Goal: Task Accomplishment & Management: Complete application form

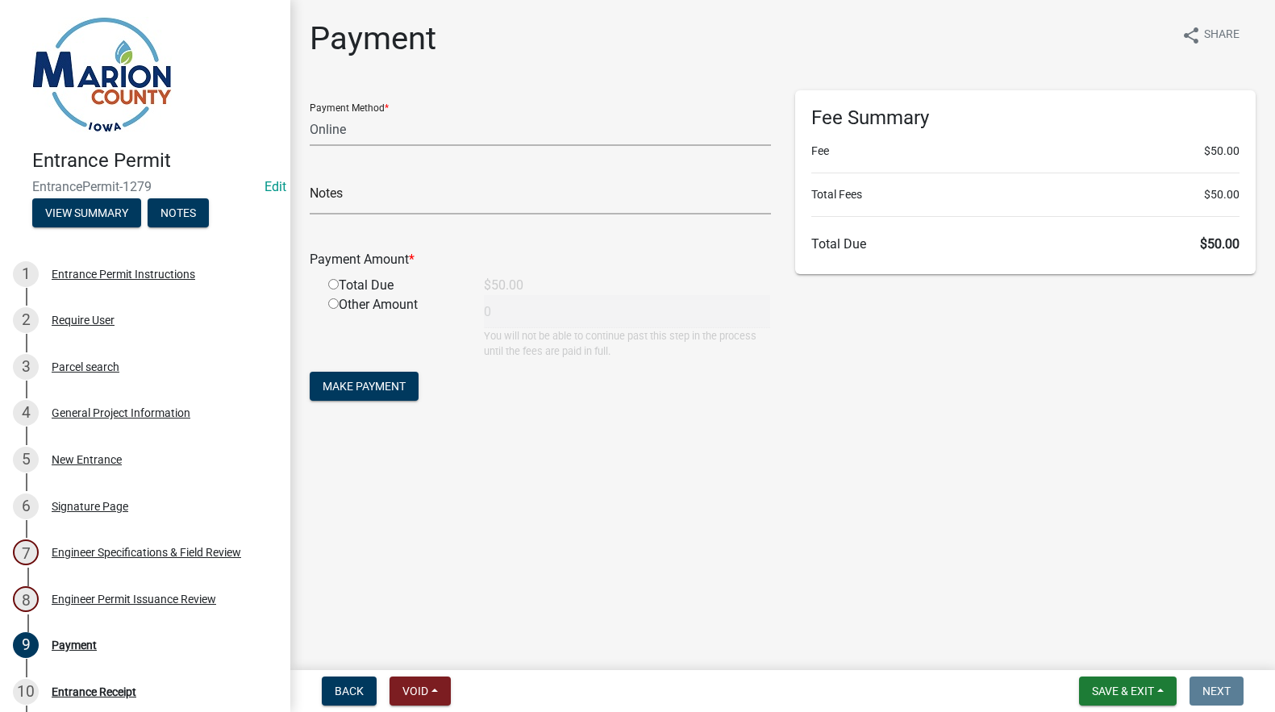
select select "3: 3"
click at [1127, 683] on button "Save & Exit" at bounding box center [1128, 690] width 98 height 29
click at [1096, 653] on button "Save & Exit" at bounding box center [1111, 649] width 129 height 39
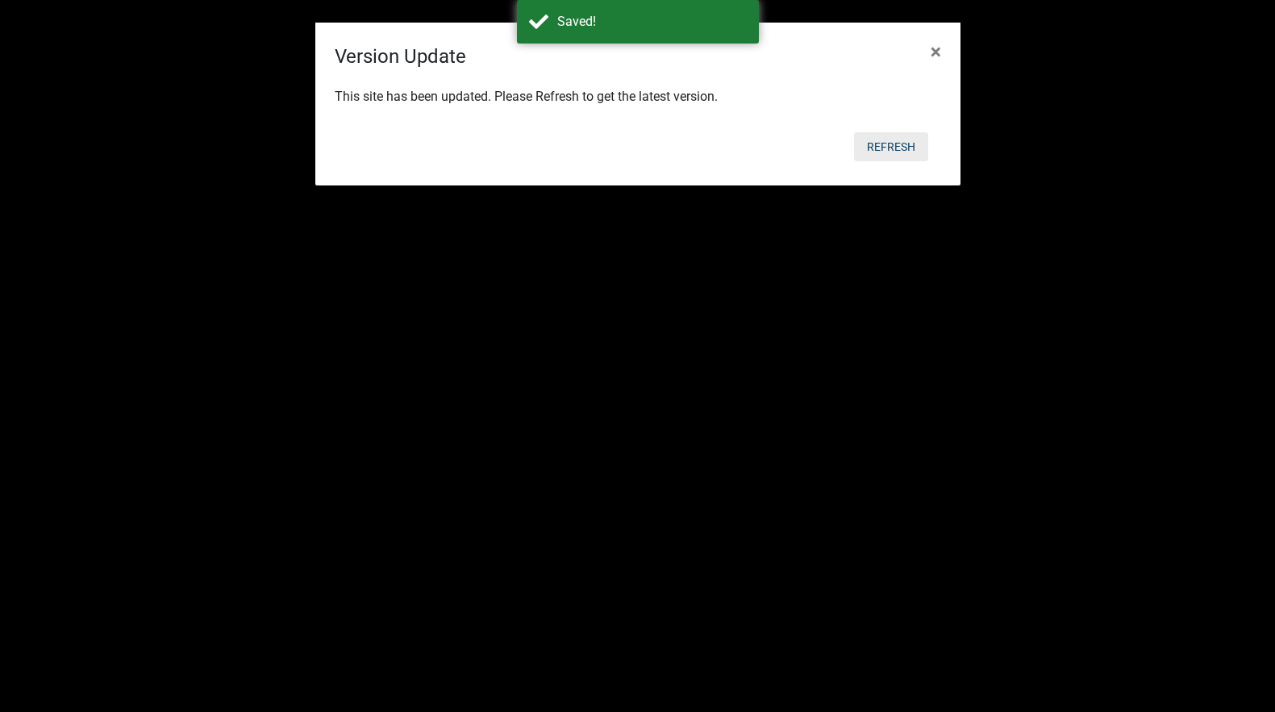
click at [882, 149] on button "Refresh" at bounding box center [891, 146] width 74 height 29
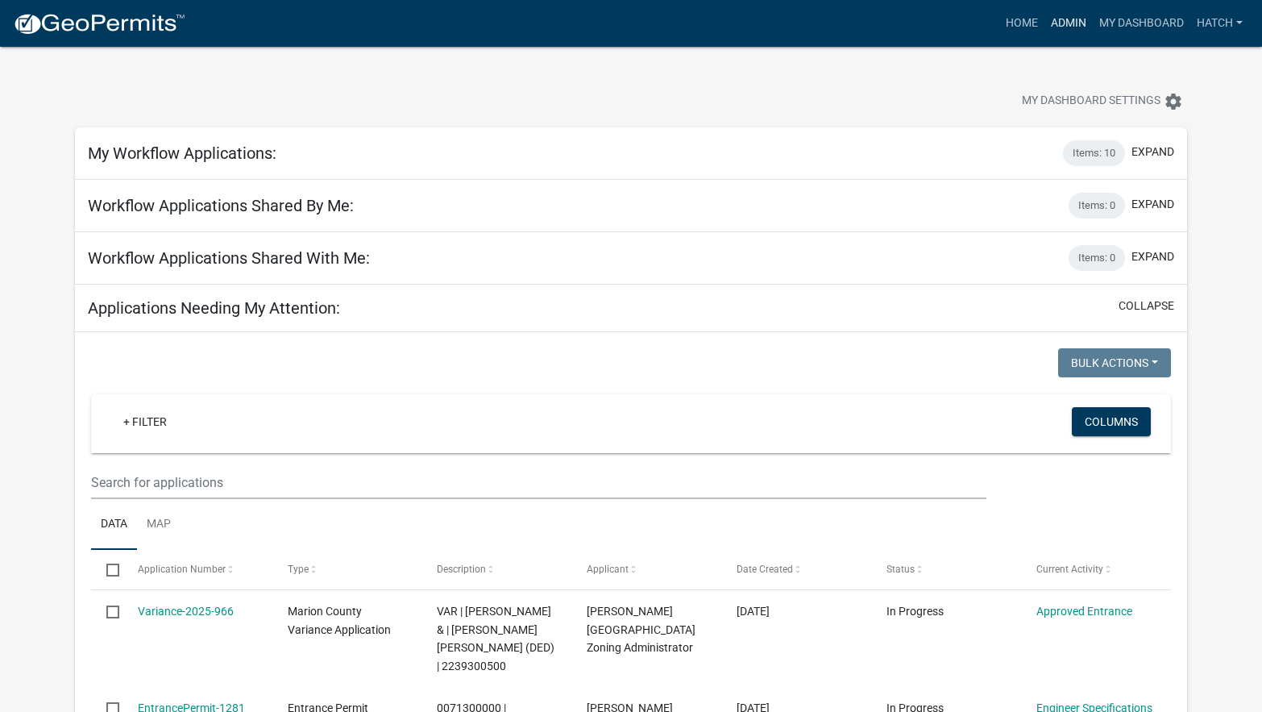
click at [1067, 23] on link "Admin" at bounding box center [1069, 23] width 48 height 31
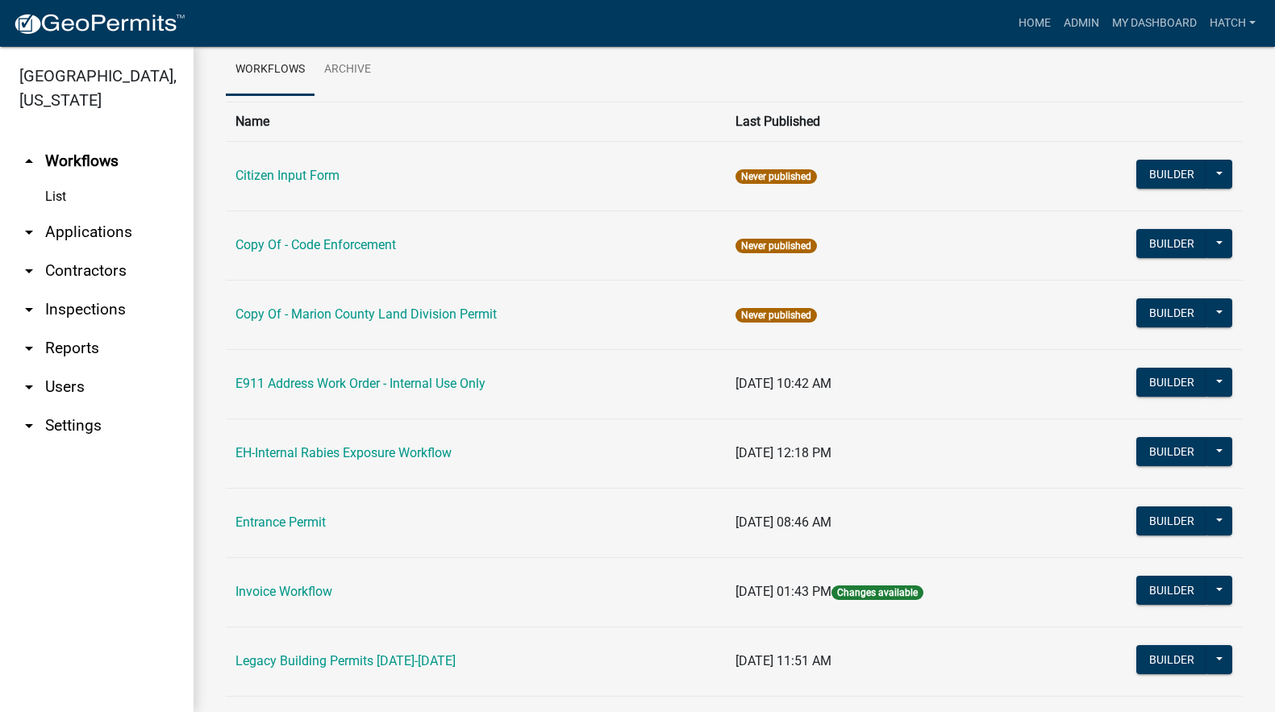
scroll to position [242, 0]
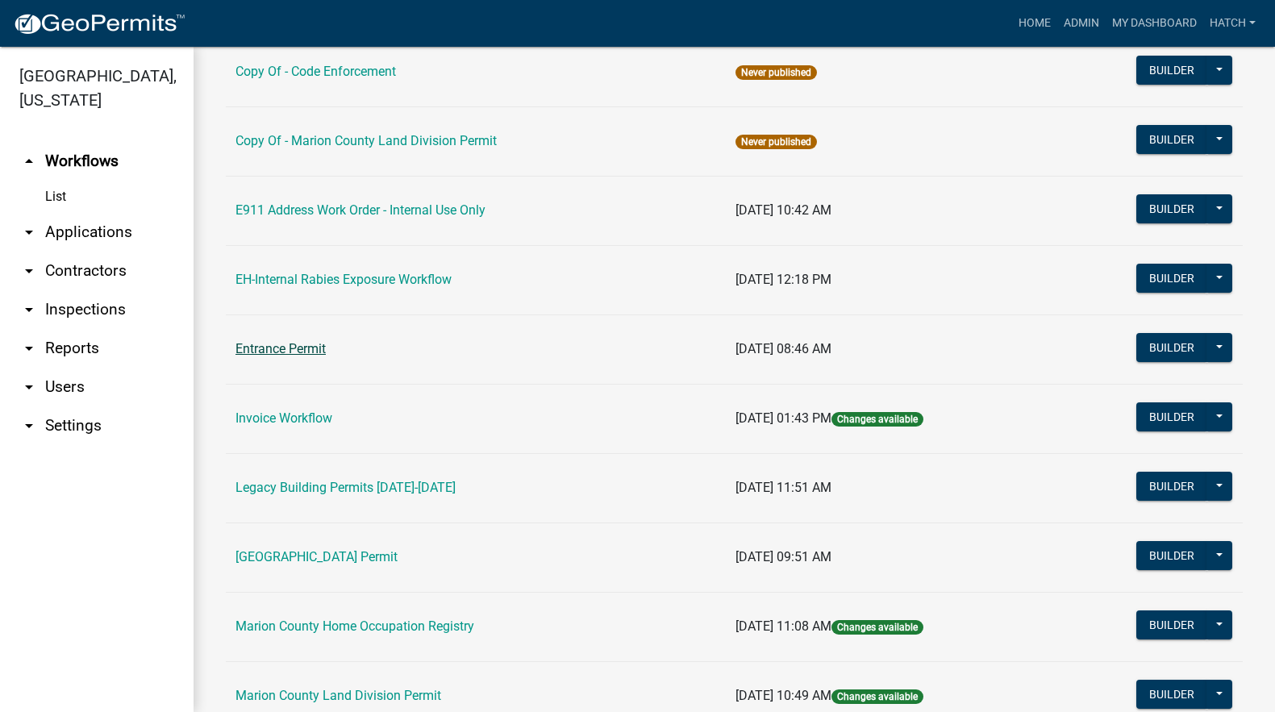
click at [294, 348] on link "Entrance Permit" at bounding box center [280, 348] width 90 height 15
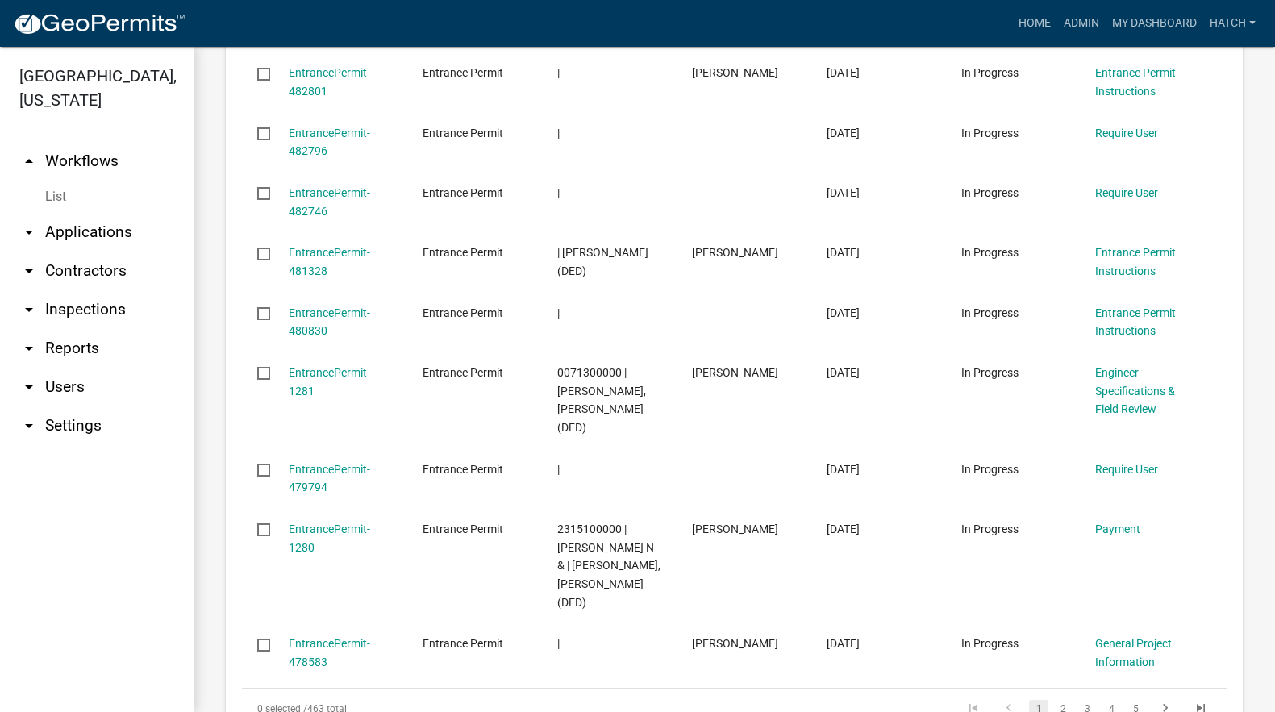
scroll to position [1896, 0]
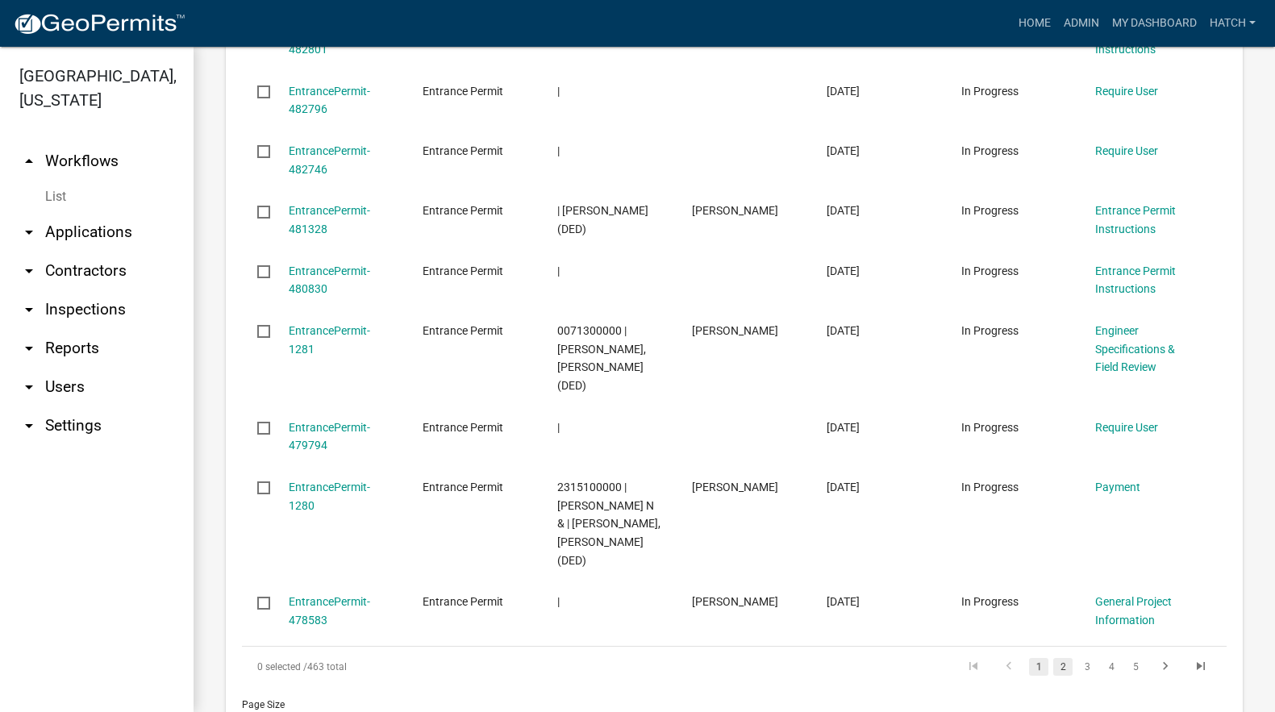
click at [1053, 658] on link "2" at bounding box center [1062, 667] width 19 height 18
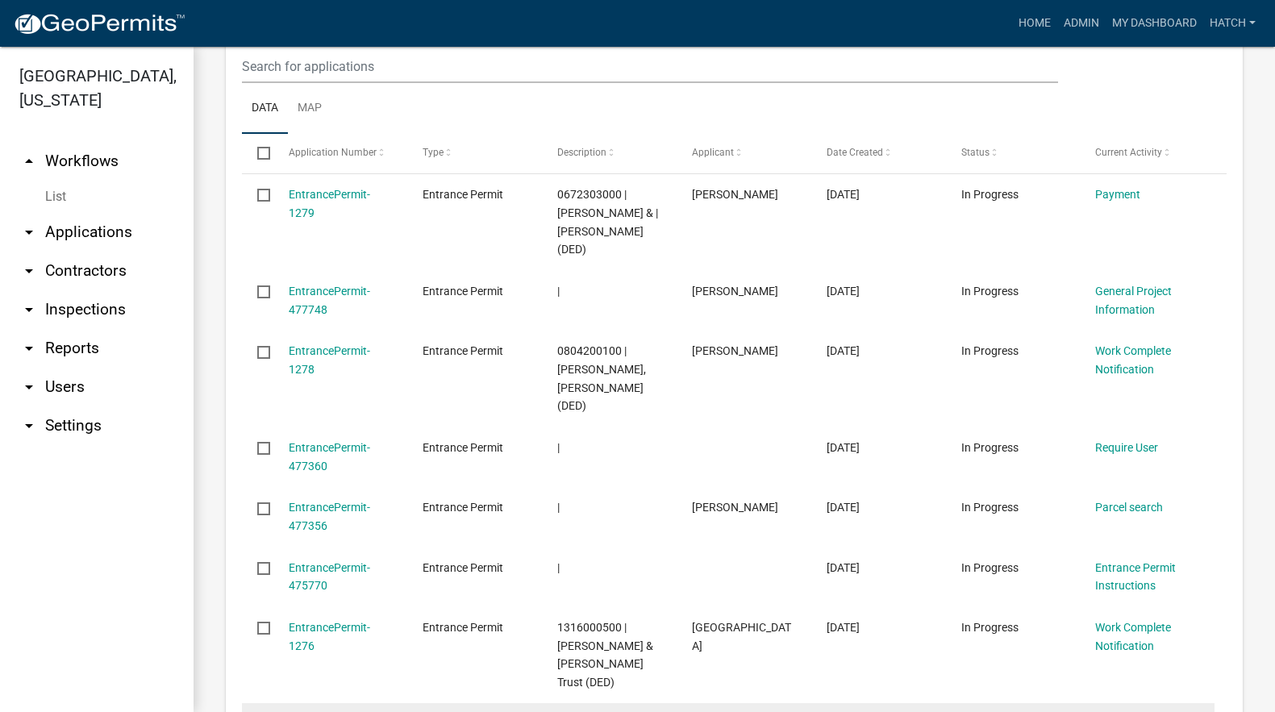
scroll to position [1672, 0]
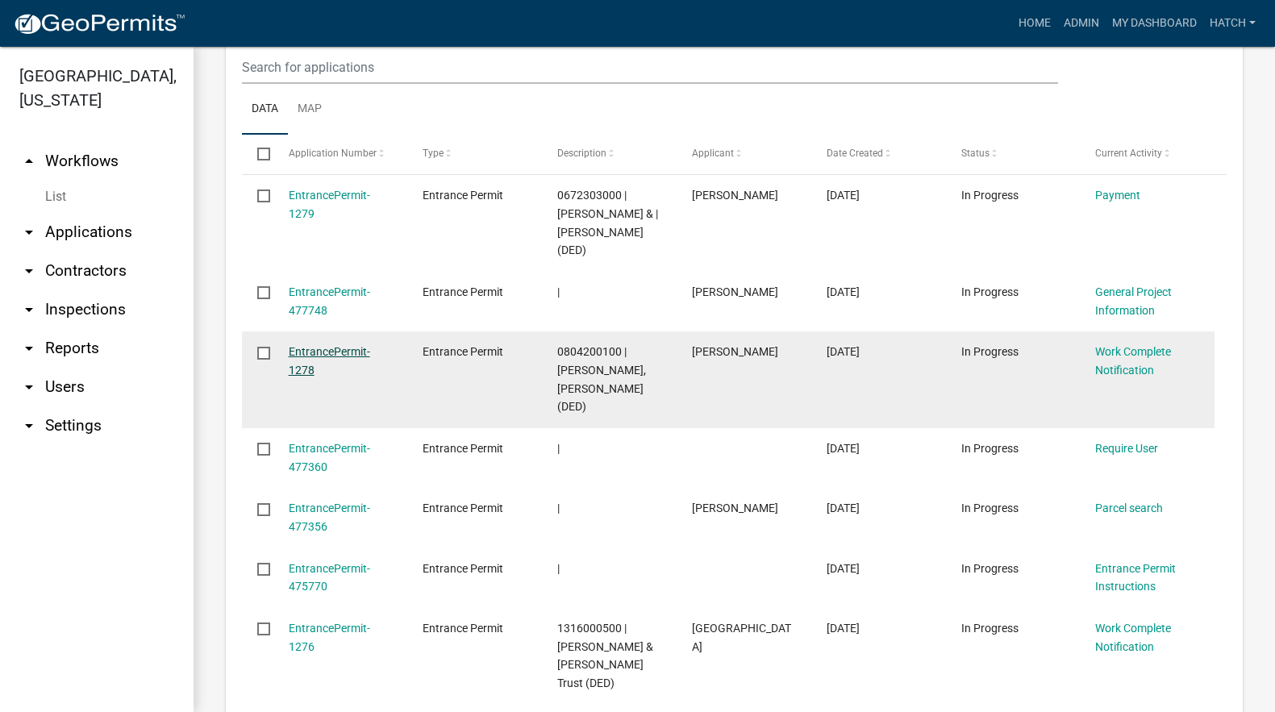
click at [330, 345] on link "EntrancePermit-1278" at bounding box center [329, 360] width 81 height 31
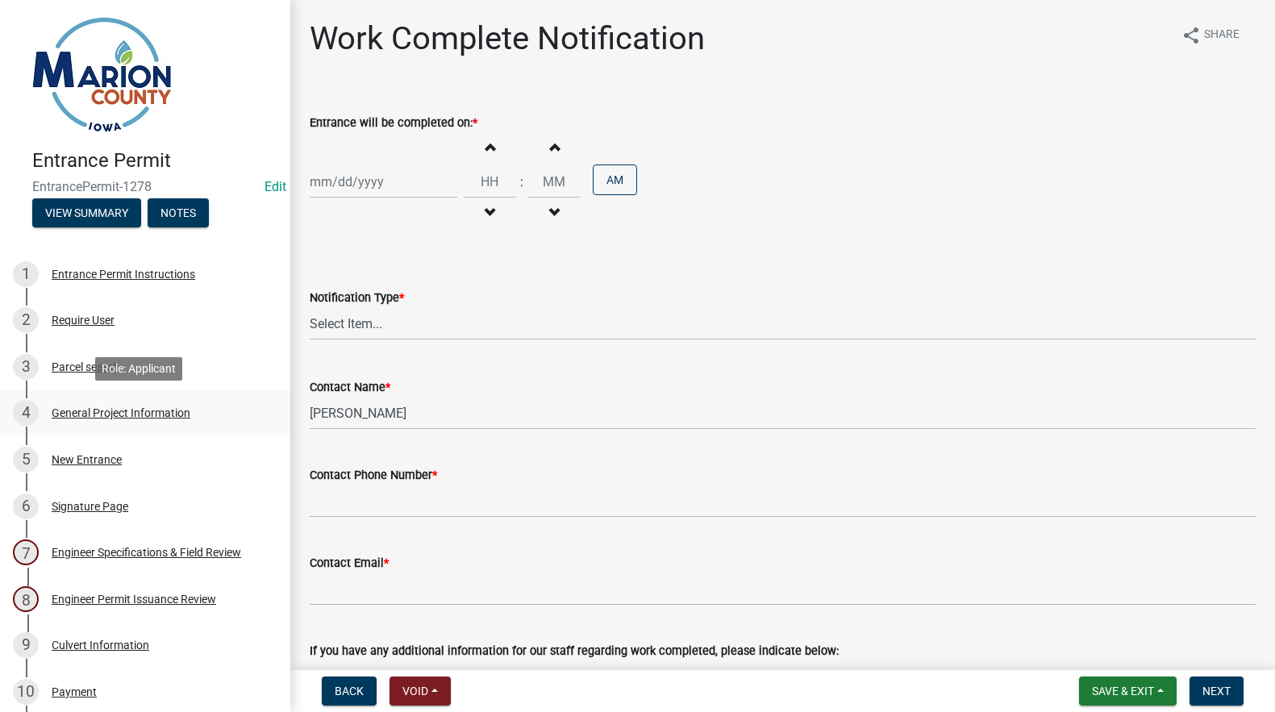
click at [80, 411] on div "General Project Information" at bounding box center [121, 412] width 139 height 11
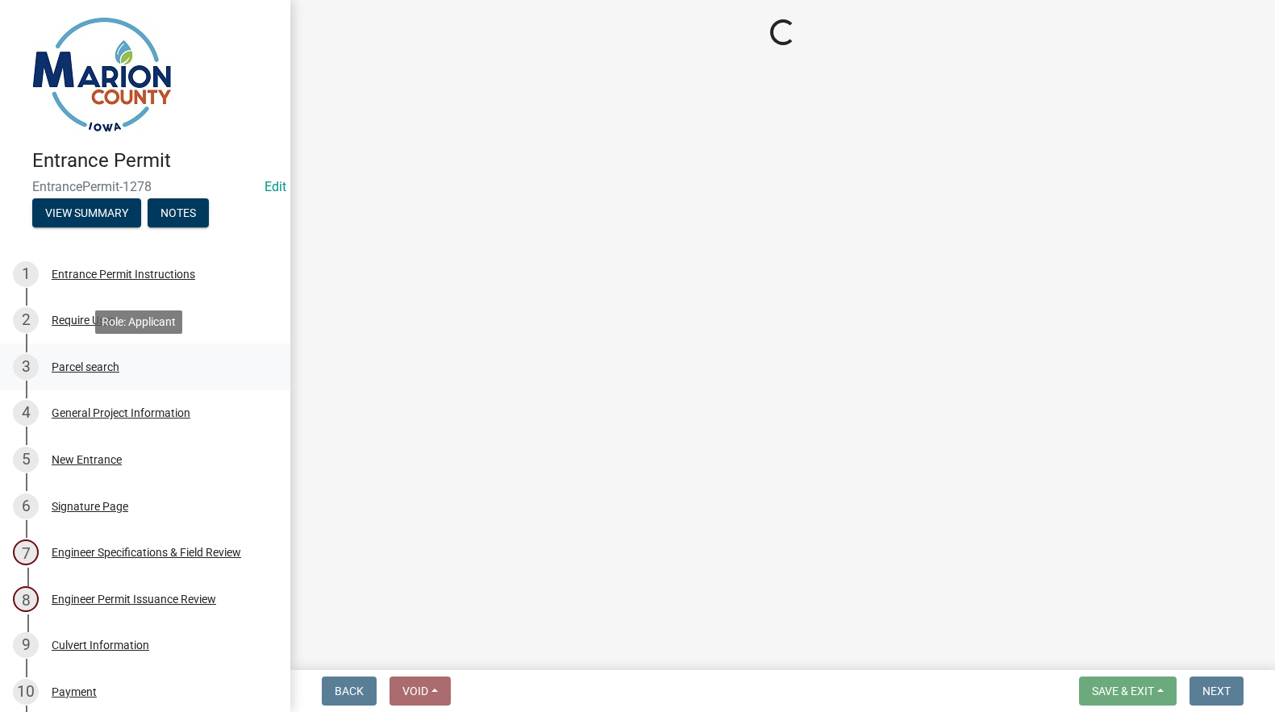
click at [92, 368] on div "Parcel search" at bounding box center [86, 366] width 68 height 11
click at [85, 414] on div "General Project Information" at bounding box center [121, 412] width 139 height 11
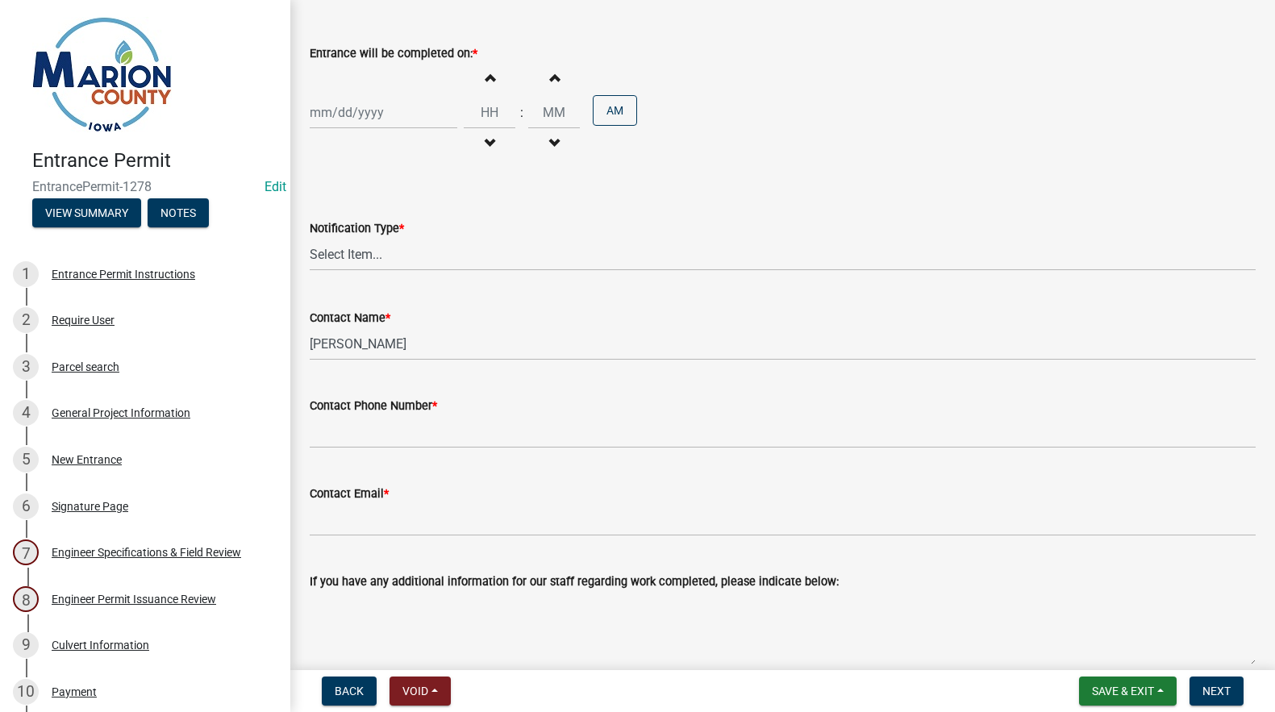
scroll to position [148, 0]
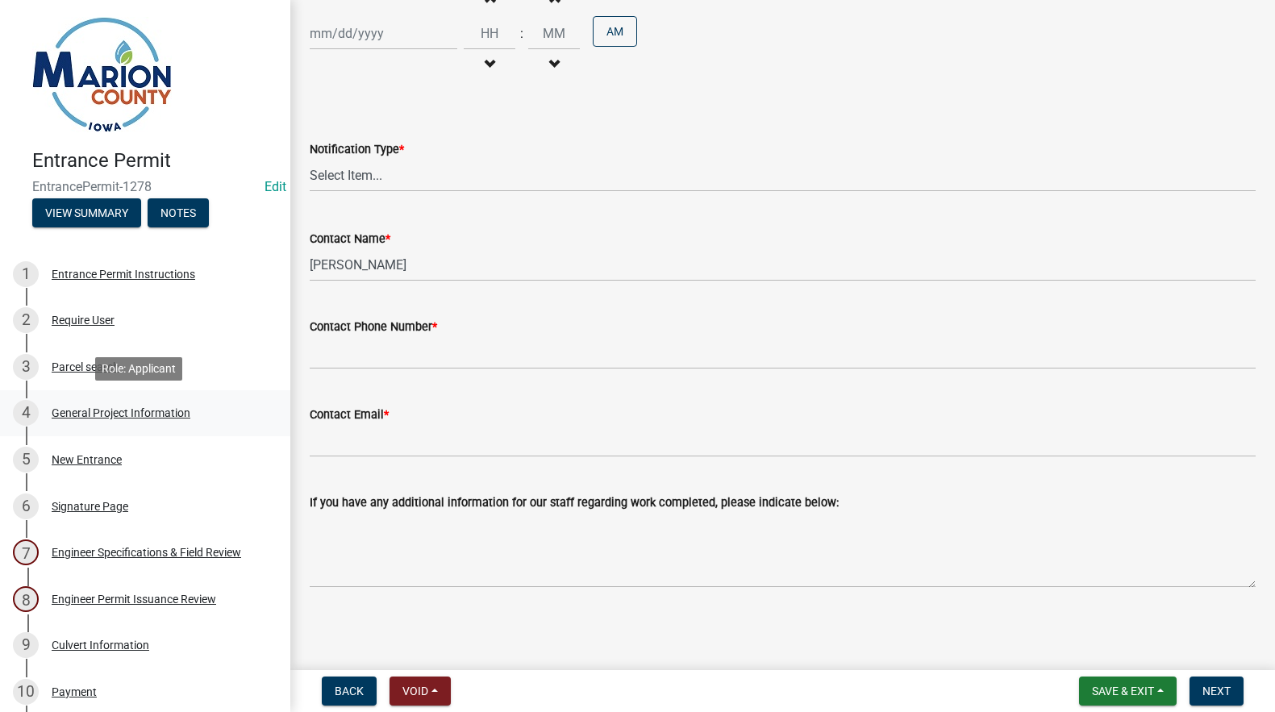
click at [95, 410] on div "General Project Information" at bounding box center [121, 412] width 139 height 11
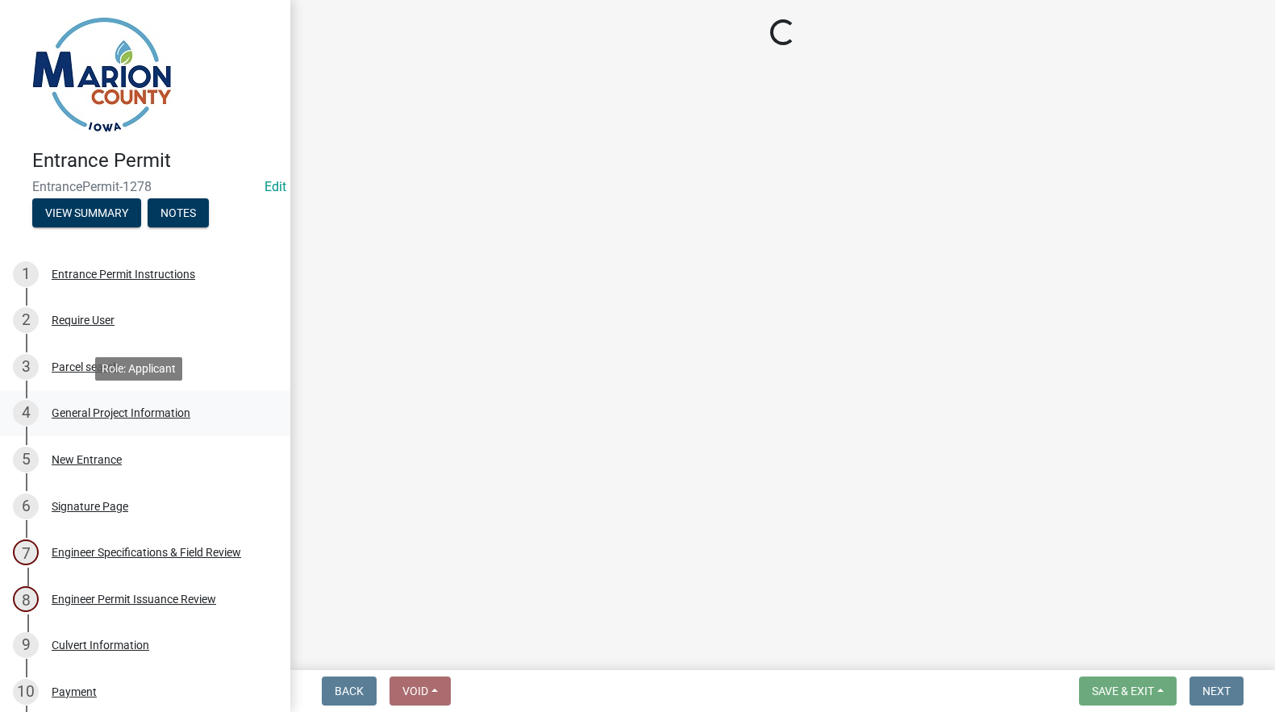
select select "23261aa3-7b93-4f76-a4b4-6c9d8673db43"
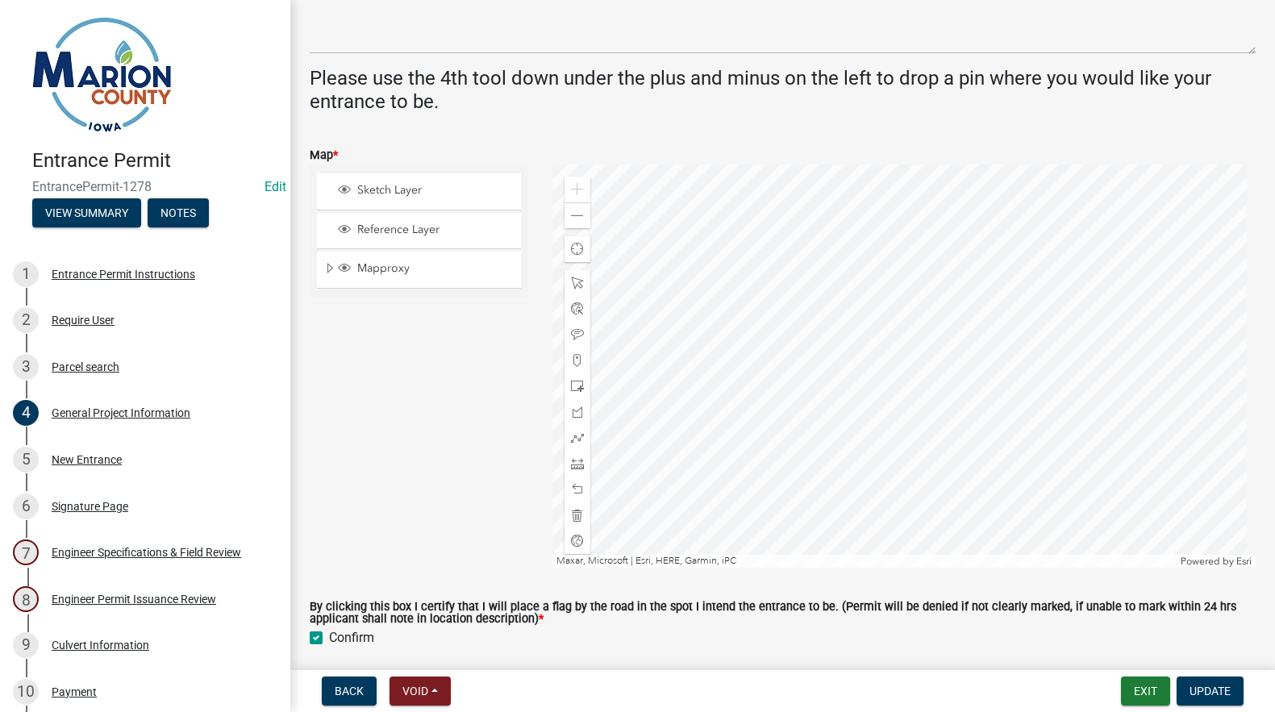
scroll to position [564, 0]
click at [575, 217] on span at bounding box center [577, 214] width 13 height 13
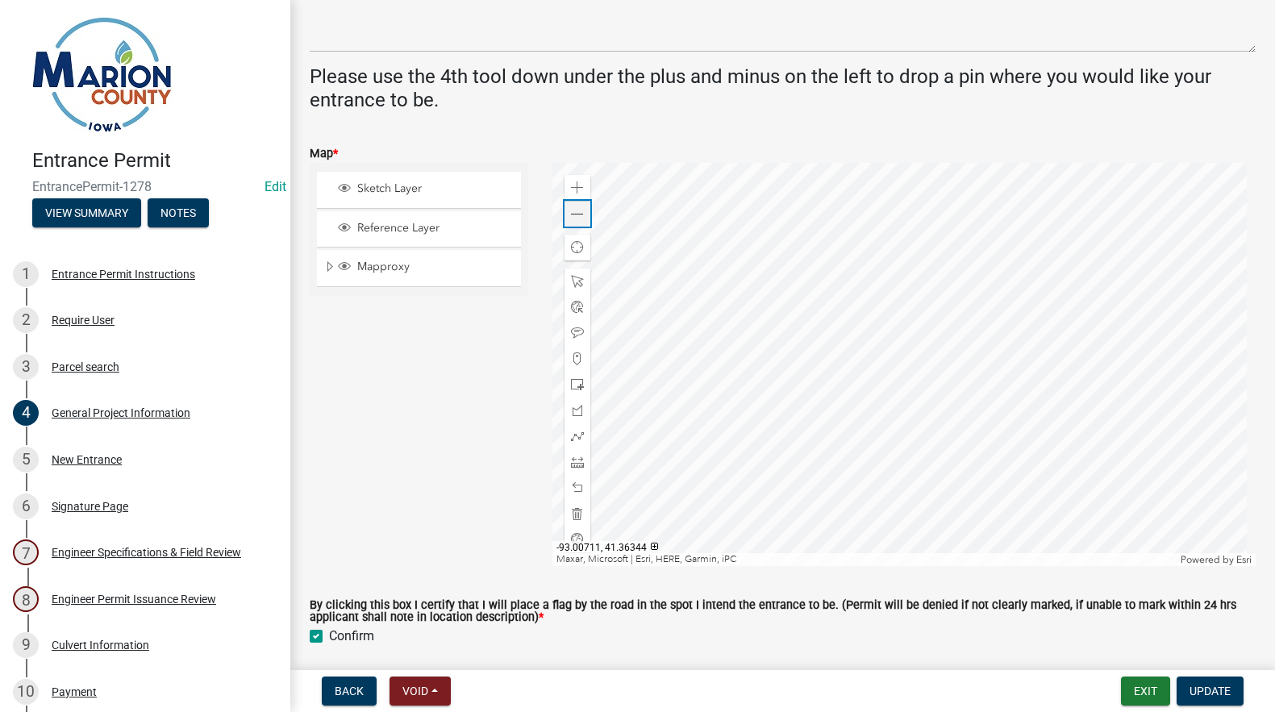
click at [575, 217] on span at bounding box center [577, 214] width 13 height 13
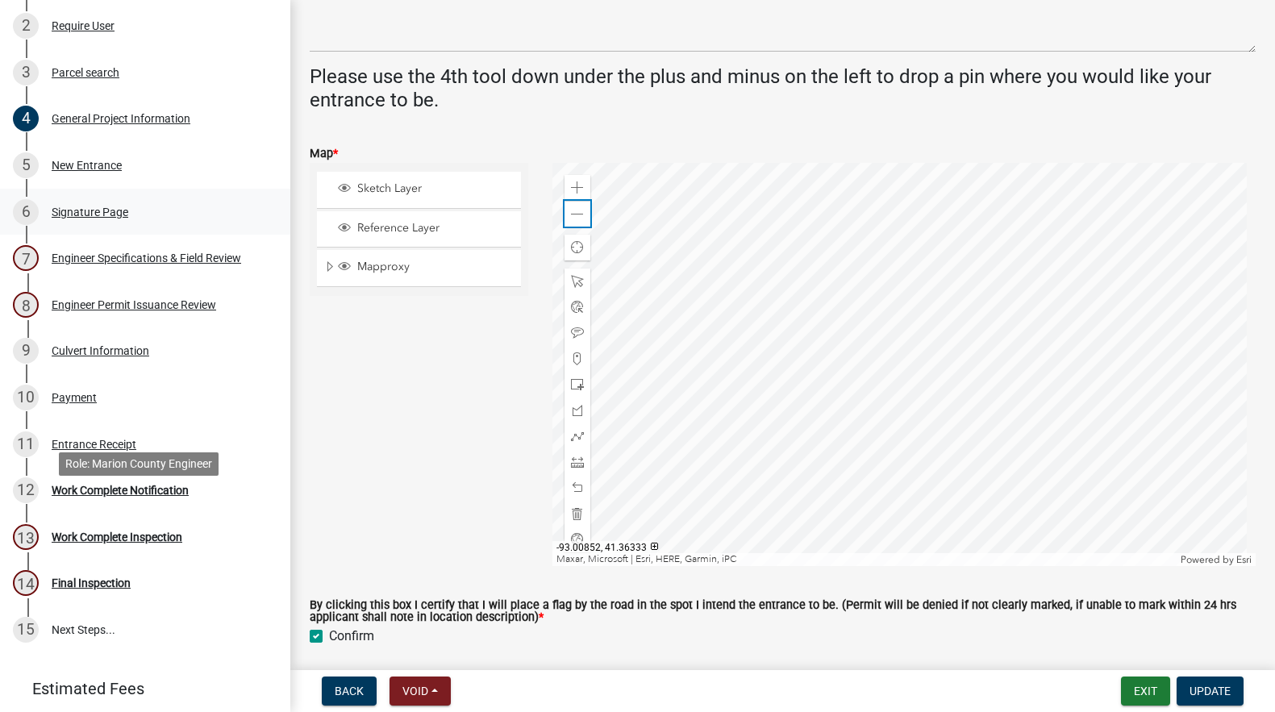
scroll to position [322, 0]
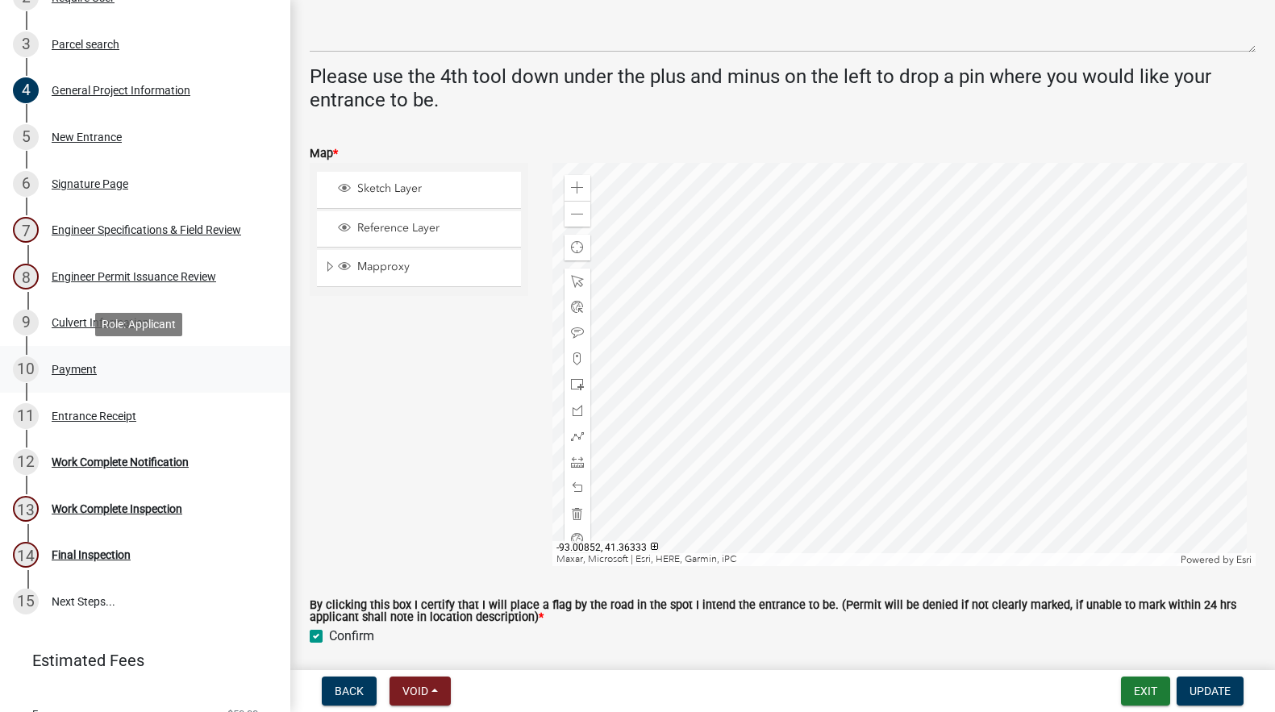
click at [62, 368] on div "Payment" at bounding box center [74, 369] width 45 height 11
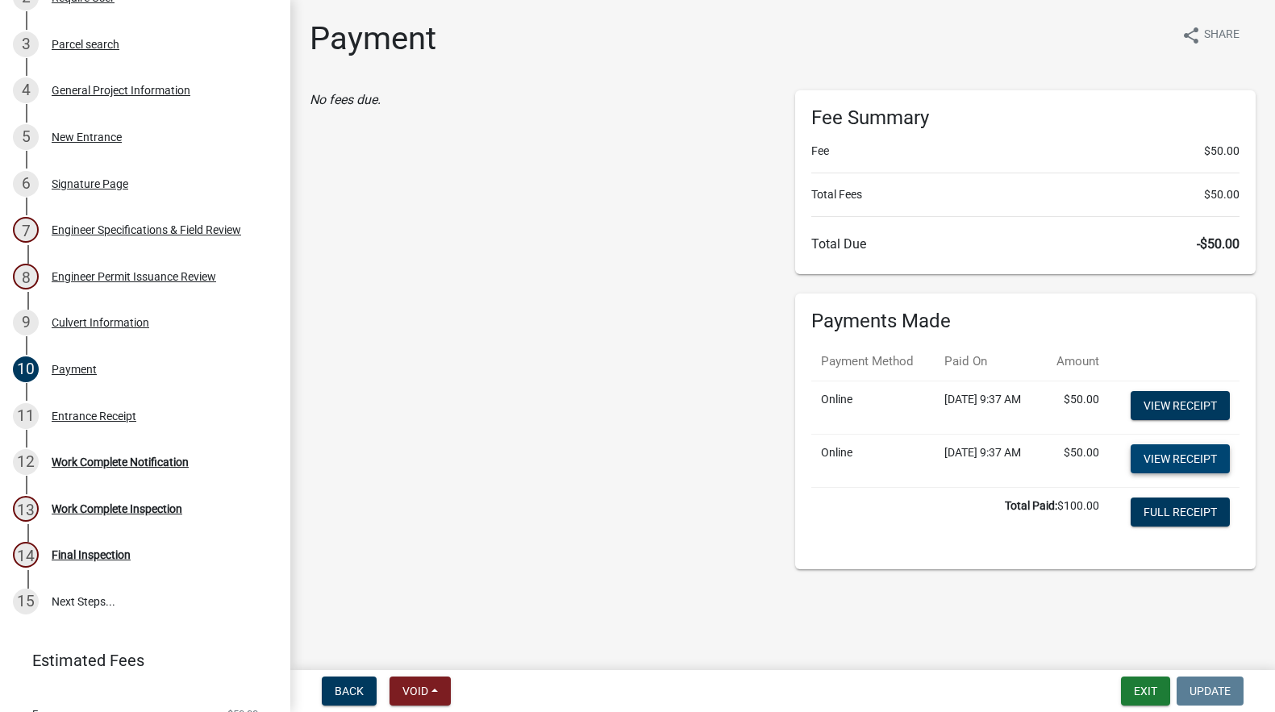
click at [1150, 473] on link "View receipt" at bounding box center [1179, 458] width 99 height 29
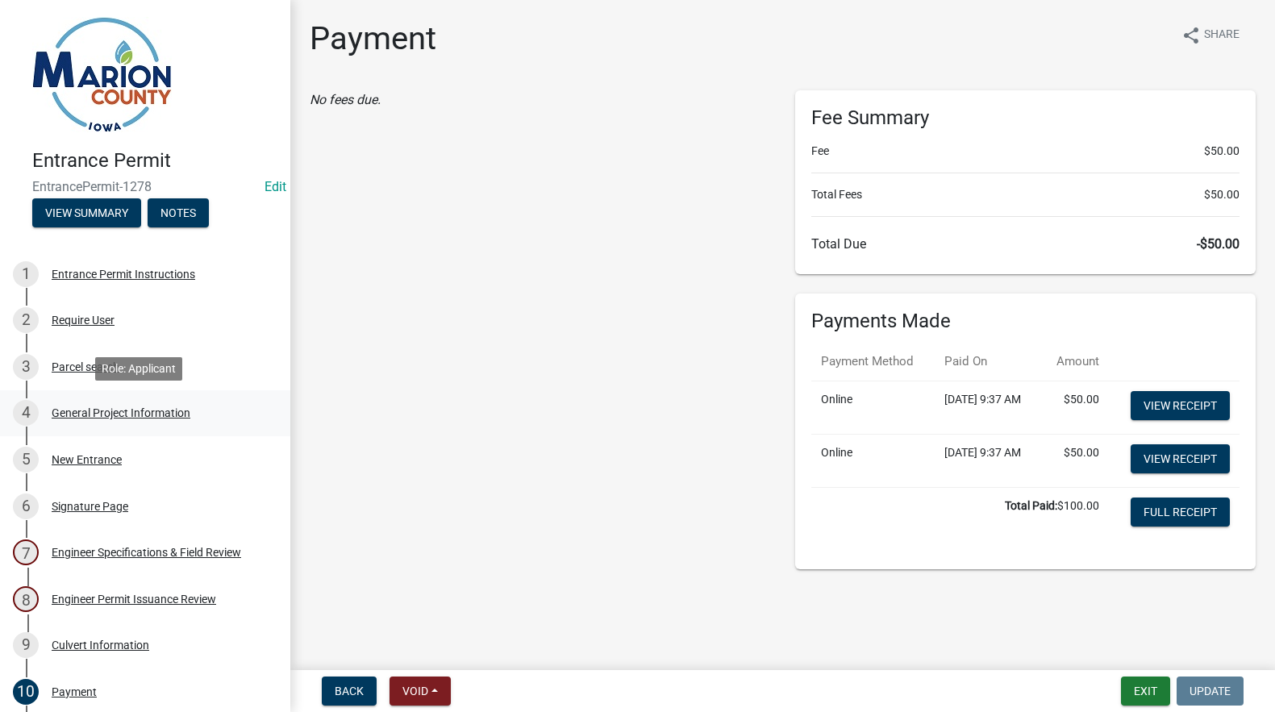
click at [87, 422] on div "4 General Project Information" at bounding box center [139, 413] width 252 height 26
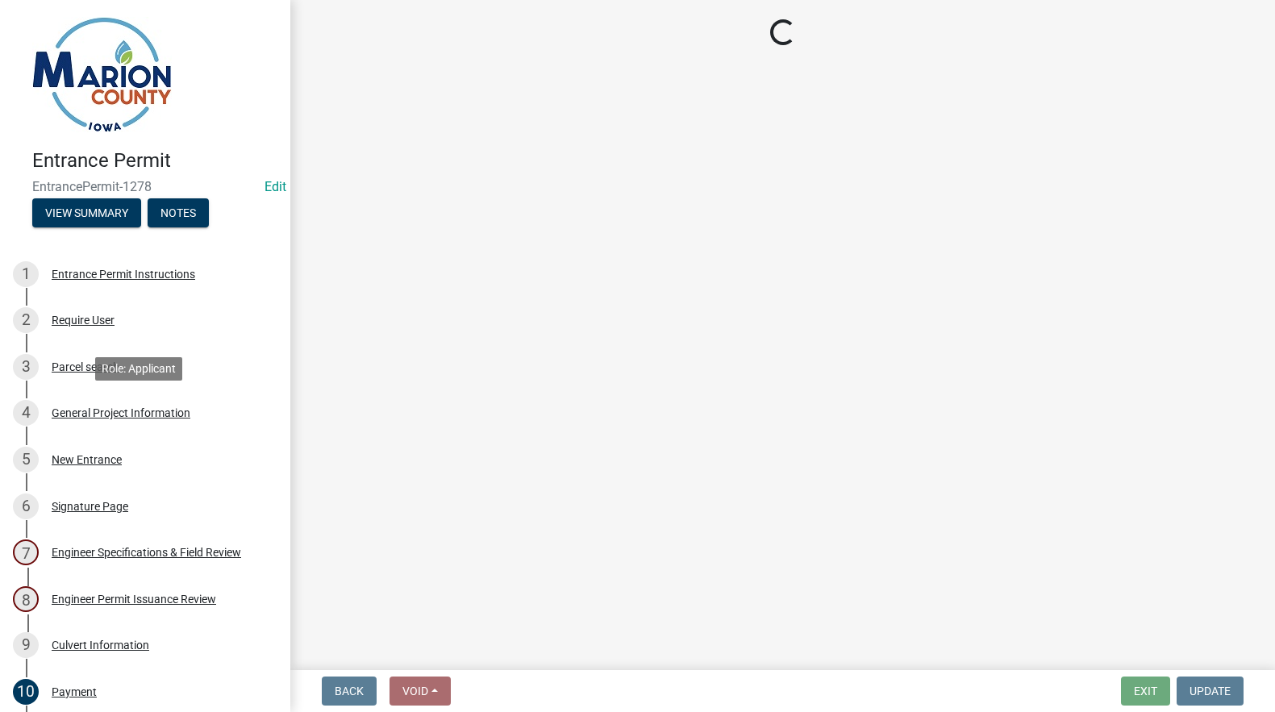
select select "23261aa3-7b93-4f76-a4b4-6c9d8673db43"
